Goal: Navigation & Orientation: Find specific page/section

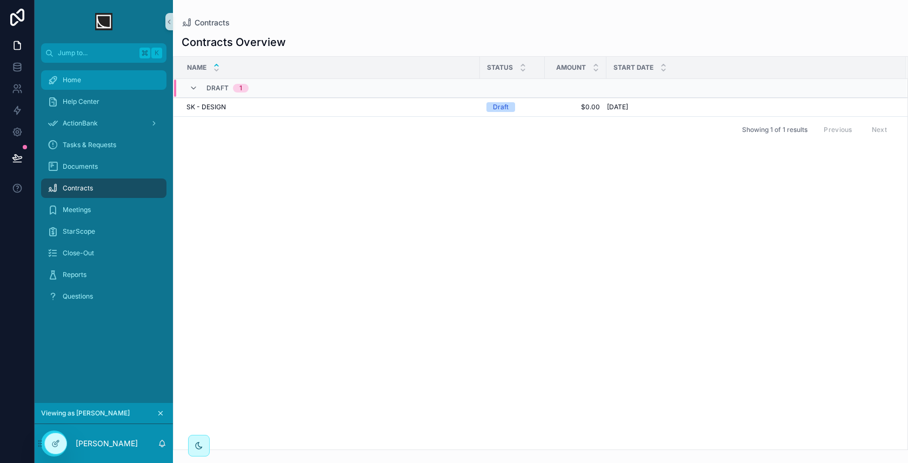
click at [126, 83] on div "Home" at bounding box center [104, 79] width 112 height 17
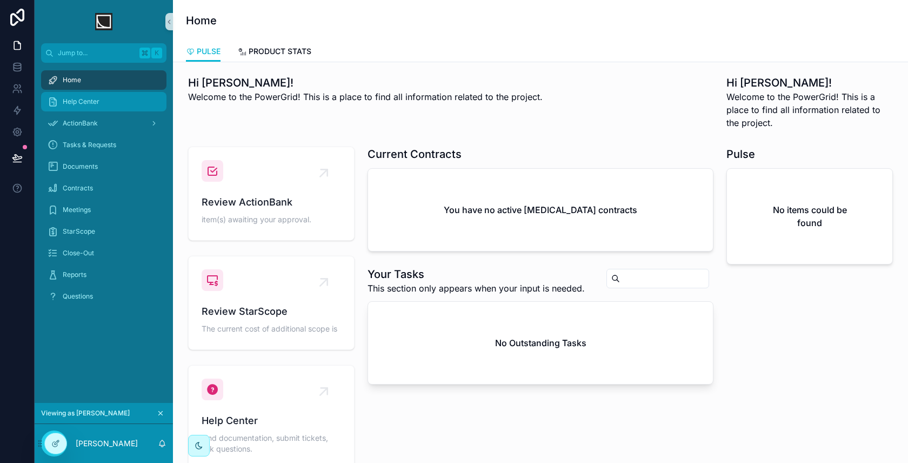
click at [122, 107] on div "Help Center" at bounding box center [104, 101] width 112 height 17
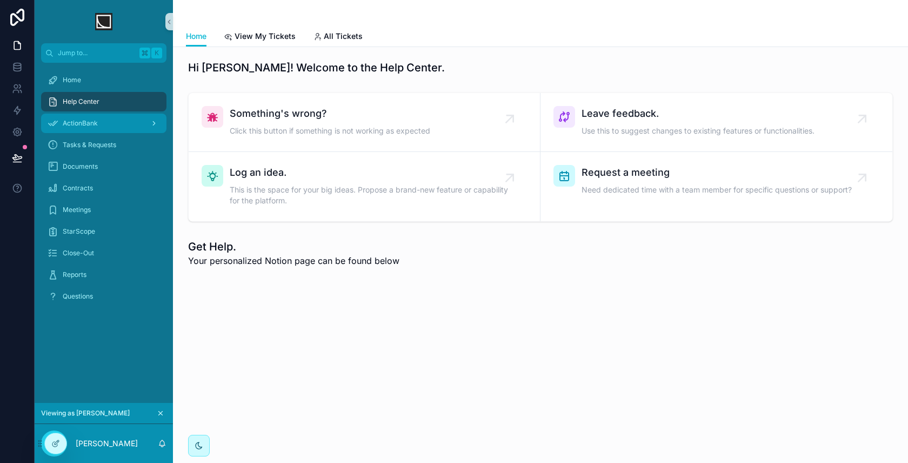
click at [106, 128] on div "ActionBank" at bounding box center [104, 123] width 112 height 17
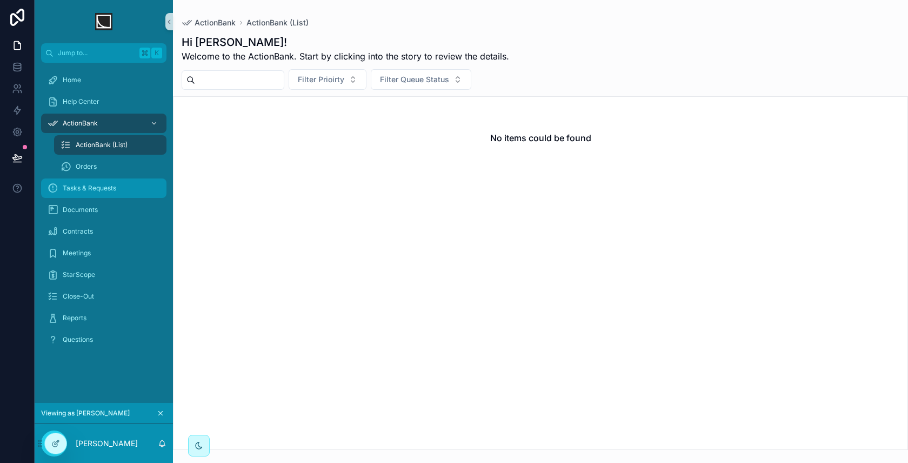
click at [110, 189] on span "Tasks & Requests" at bounding box center [89, 188] width 53 height 9
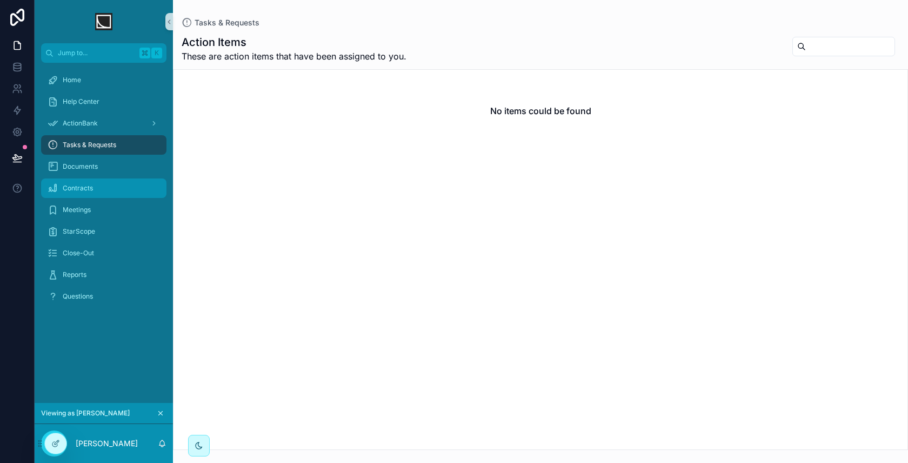
click at [105, 189] on div "Contracts" at bounding box center [104, 187] width 112 height 17
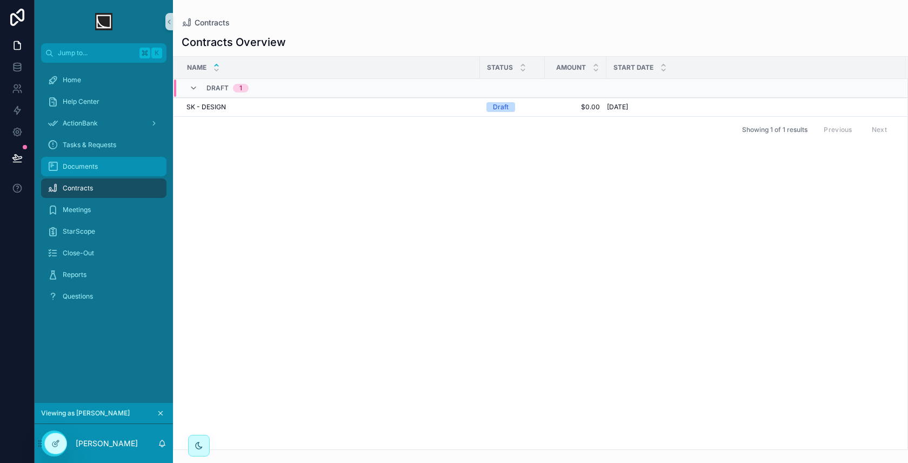
click at [115, 165] on div "Documents" at bounding box center [104, 166] width 112 height 17
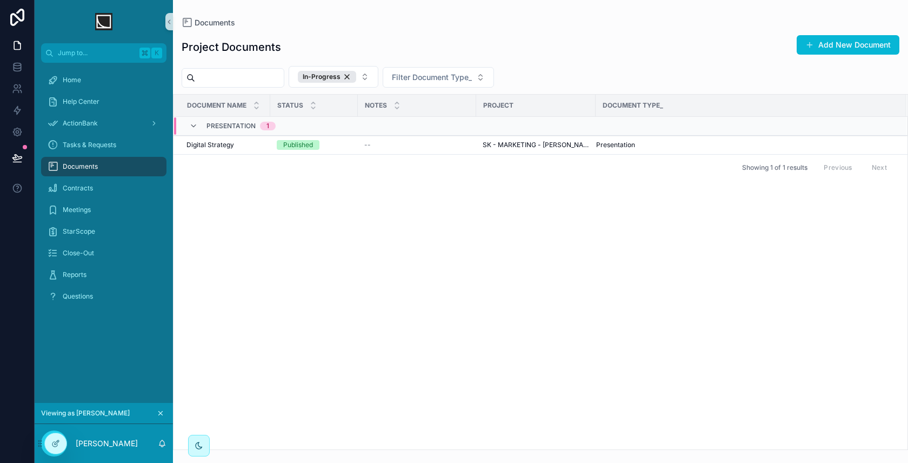
click at [113, 177] on div "Contracts" at bounding box center [104, 188] width 138 height 22
click at [111, 181] on div "Contracts" at bounding box center [104, 187] width 112 height 17
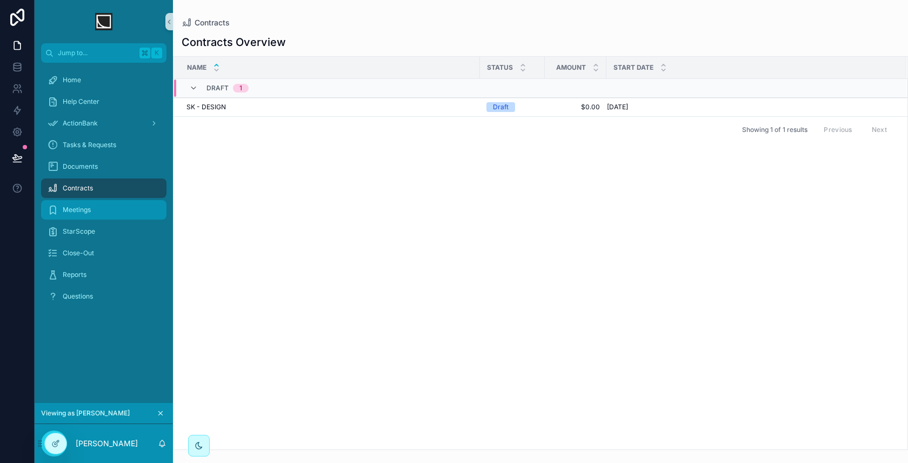
click at [101, 203] on div "Meetings" at bounding box center [104, 209] width 112 height 17
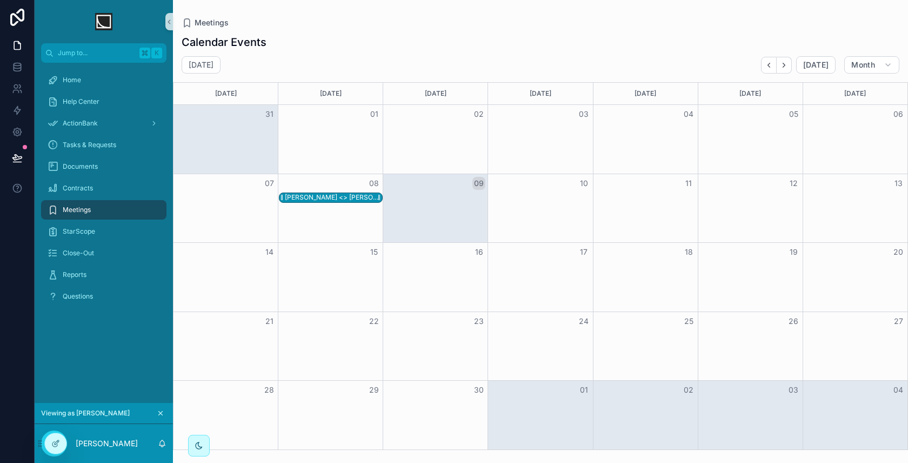
click at [364, 196] on div "[PERSON_NAME] <> [PERSON_NAME]" at bounding box center [333, 197] width 97 height 9
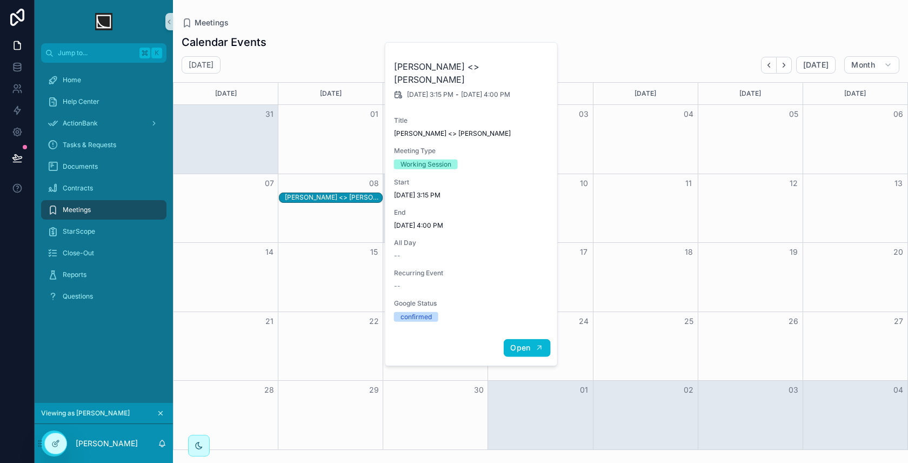
click at [520, 343] on span "Open" at bounding box center [520, 348] width 20 height 10
